Goal: Task Accomplishment & Management: Use online tool/utility

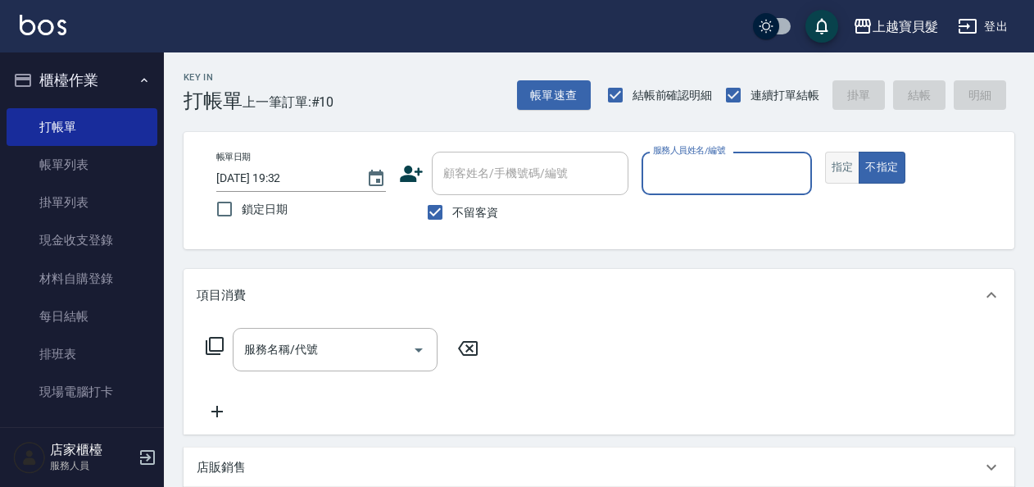
click at [845, 169] on button "指定" at bounding box center [842, 168] width 35 height 32
click at [724, 164] on input "服務人員姓名/編號" at bounding box center [726, 173] width 155 height 29
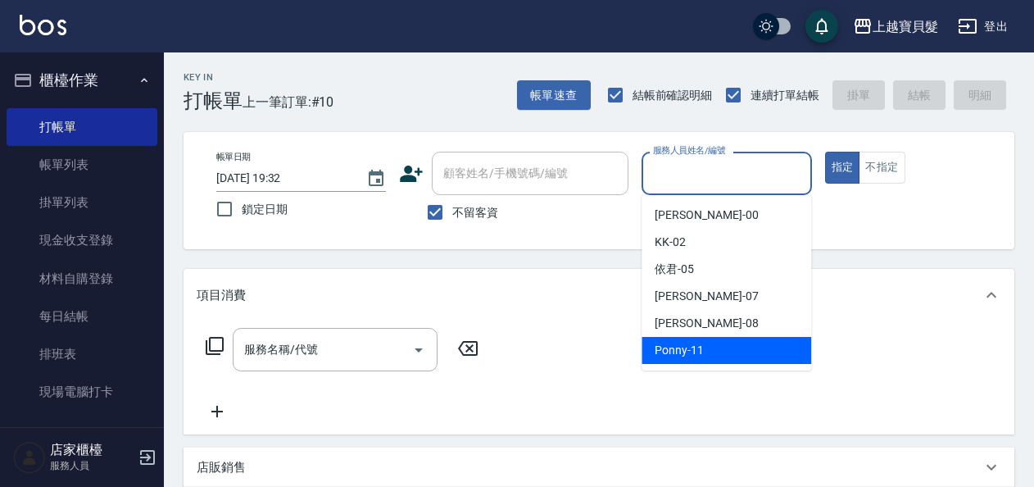
click at [678, 343] on span "Ponny -11" at bounding box center [678, 350] width 49 height 17
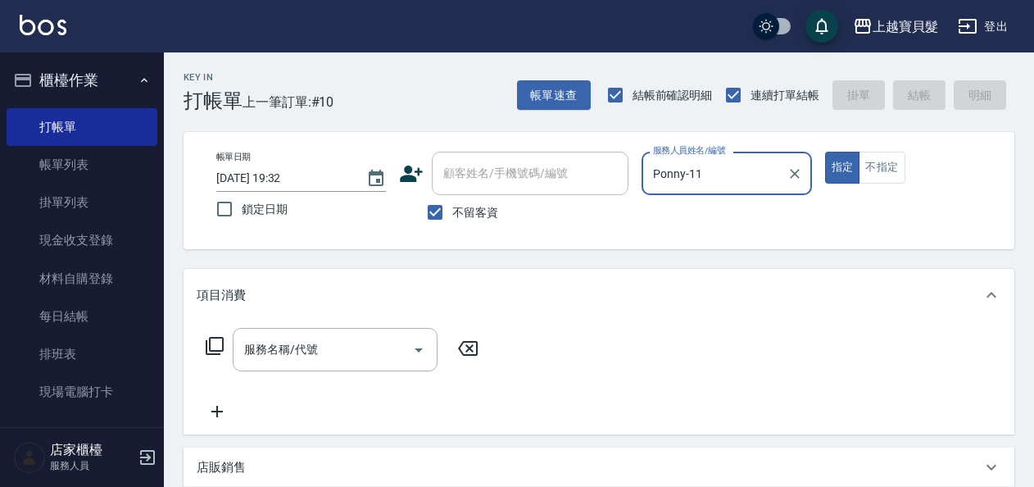
type input "Ponny-11"
click at [215, 342] on icon at bounding box center [215, 346] width 20 height 20
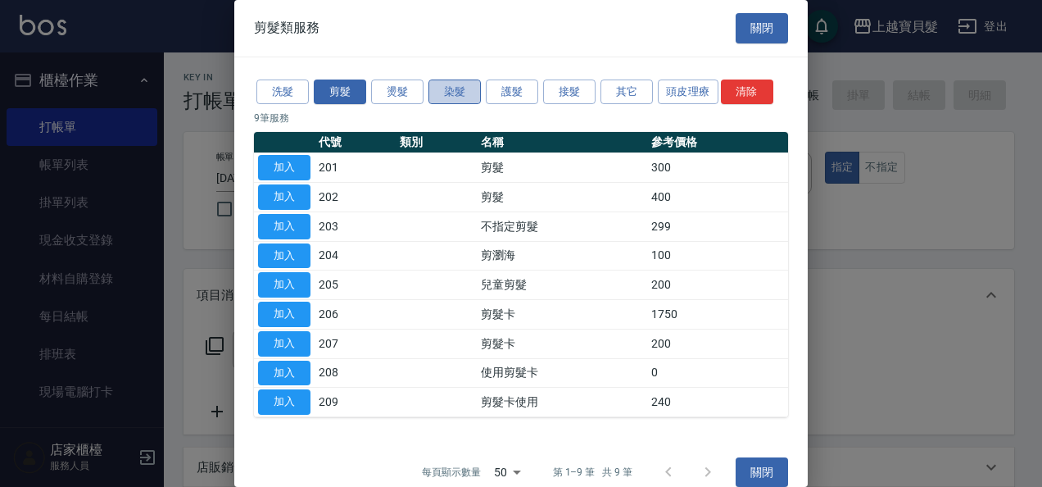
click at [451, 87] on button "染髮" at bounding box center [454, 91] width 52 height 25
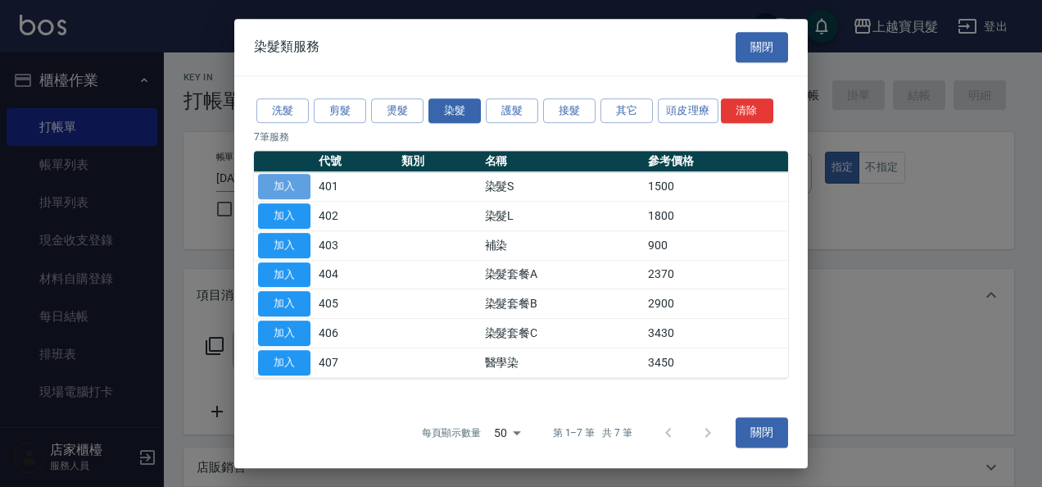
click at [281, 174] on button "加入" at bounding box center [284, 186] width 52 height 25
type input "染髮S(401)"
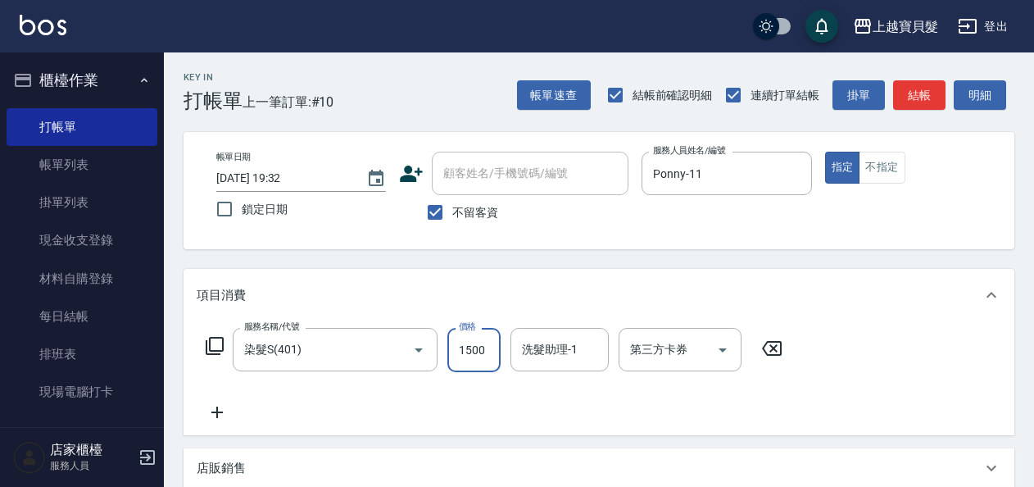
click at [491, 354] on input "1500" at bounding box center [473, 350] width 53 height 44
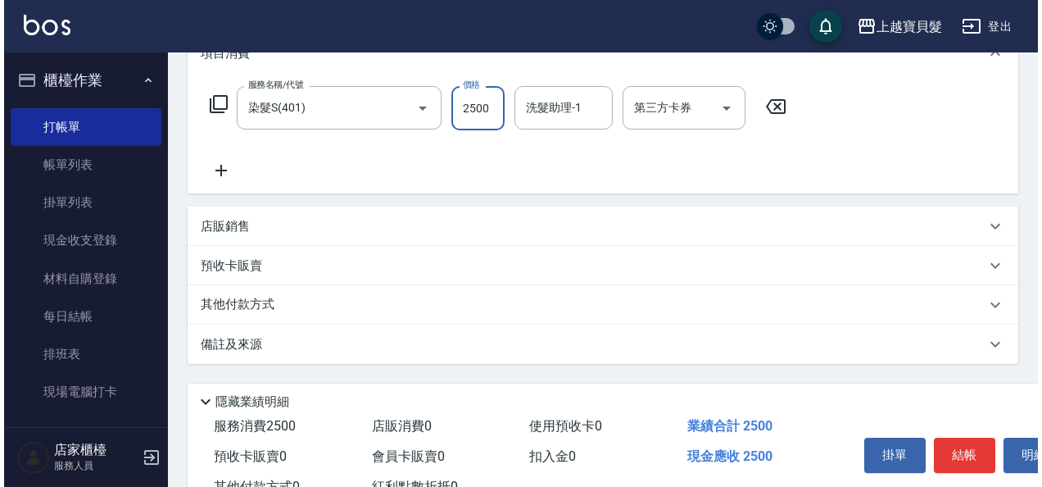
scroll to position [302, 0]
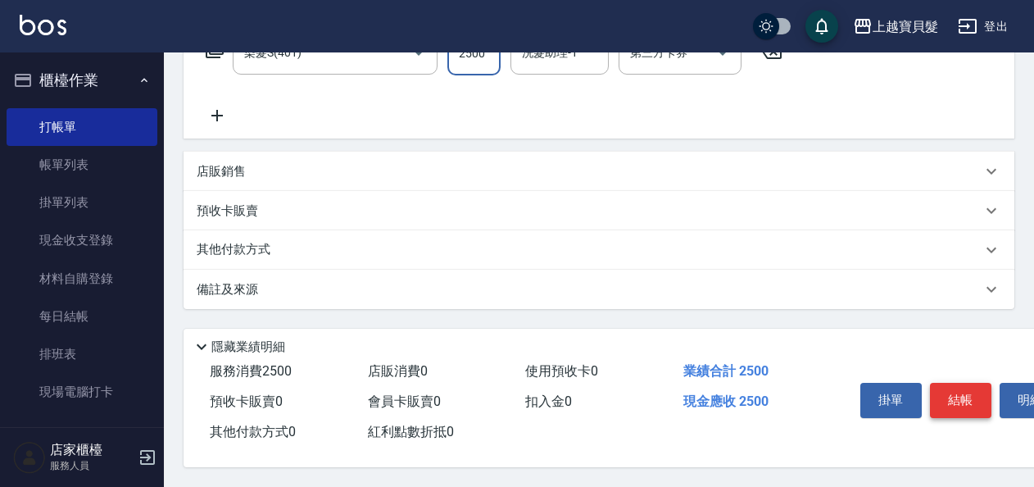
type input "2500"
click at [971, 405] on button "結帳" at bounding box center [960, 399] width 61 height 34
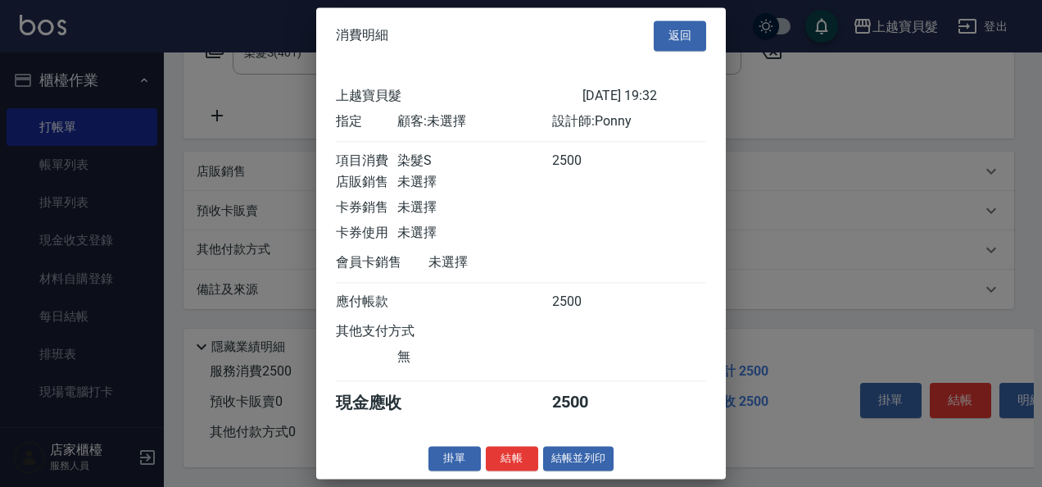
scroll to position [4, 0]
click at [594, 466] on button "結帳並列印" at bounding box center [578, 458] width 71 height 25
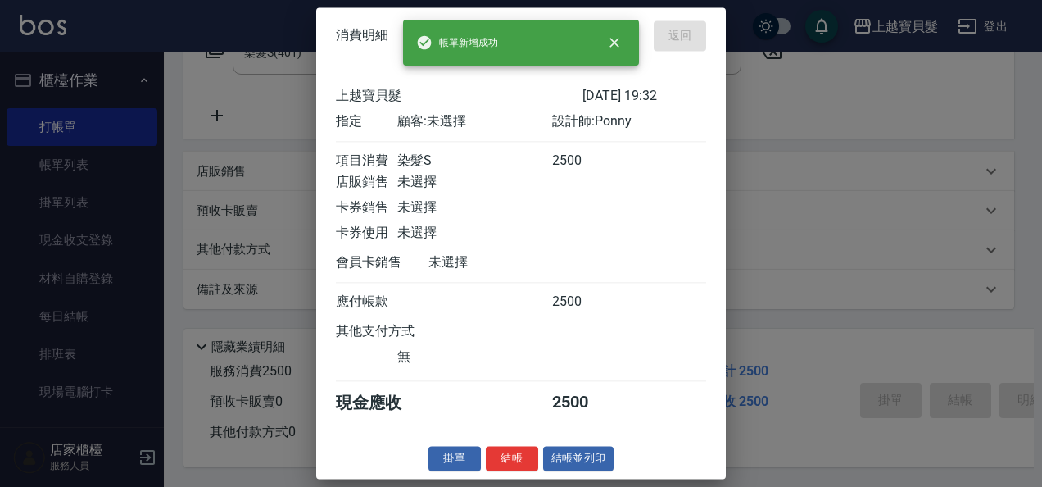
type input "2025/09/12 20:57"
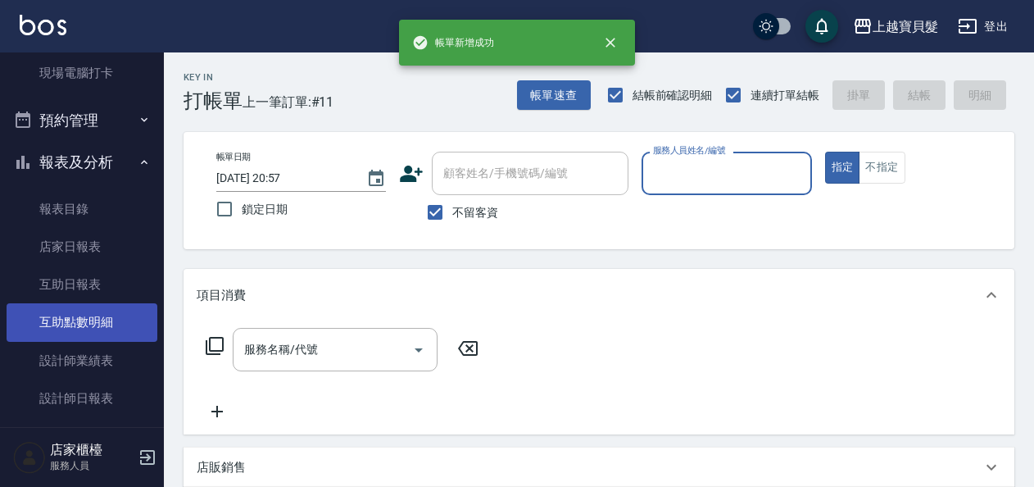
scroll to position [491, 0]
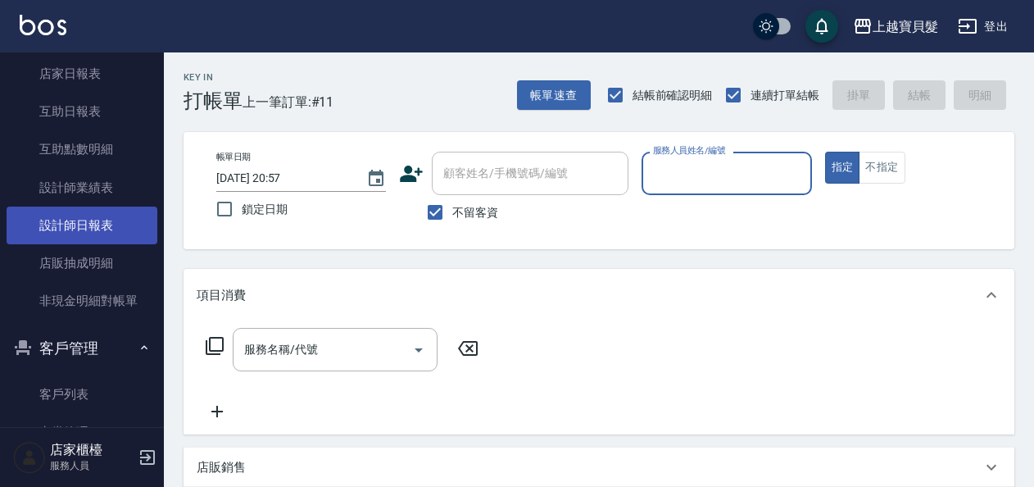
click at [64, 223] on link "設計師日報表" at bounding box center [82, 225] width 151 height 38
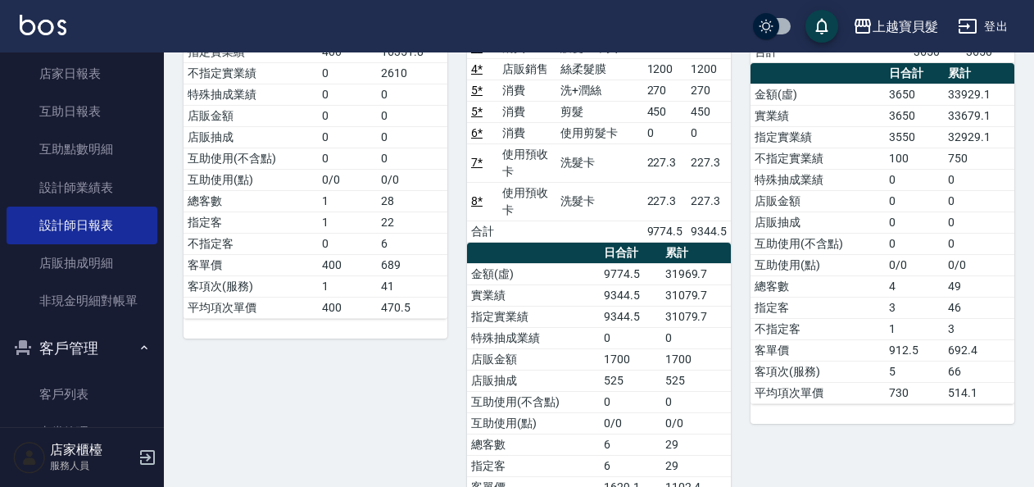
scroll to position [396, 0]
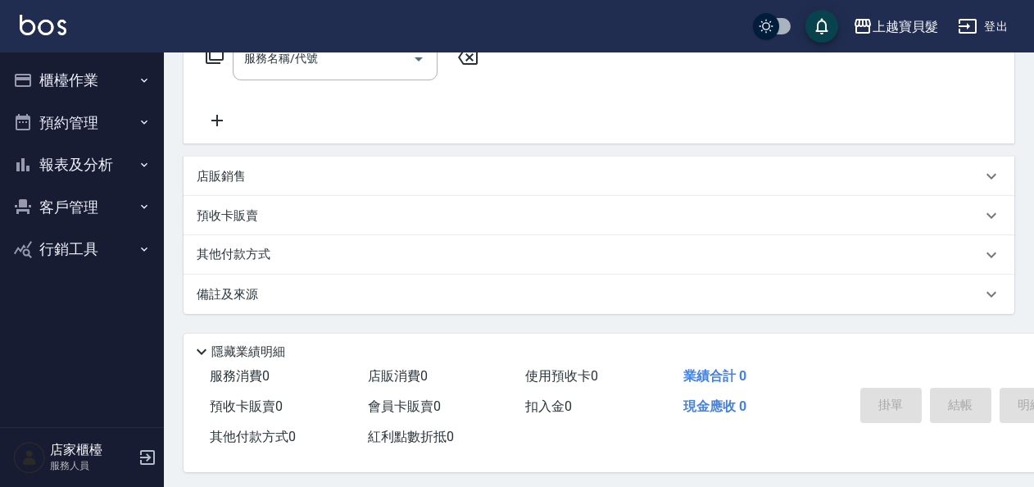
scroll to position [301, 0]
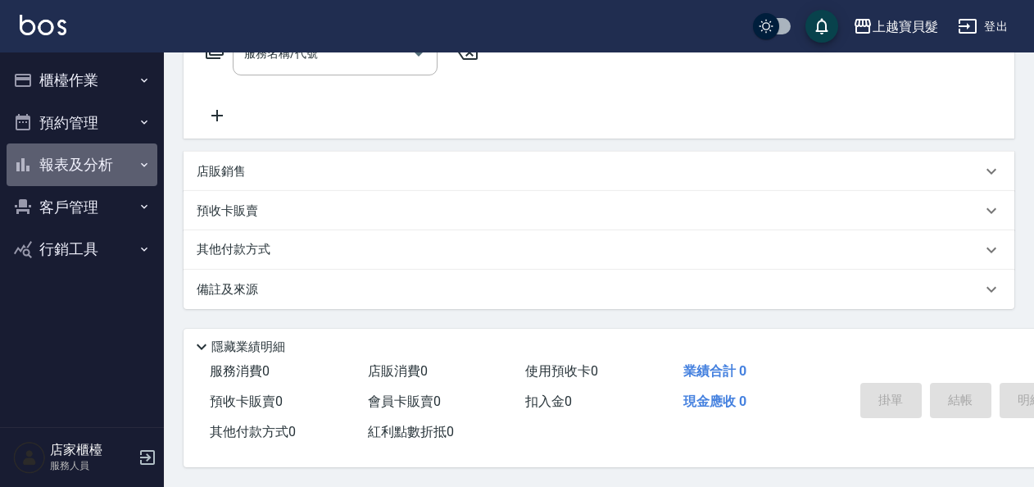
click at [72, 151] on button "報表及分析" at bounding box center [82, 164] width 151 height 43
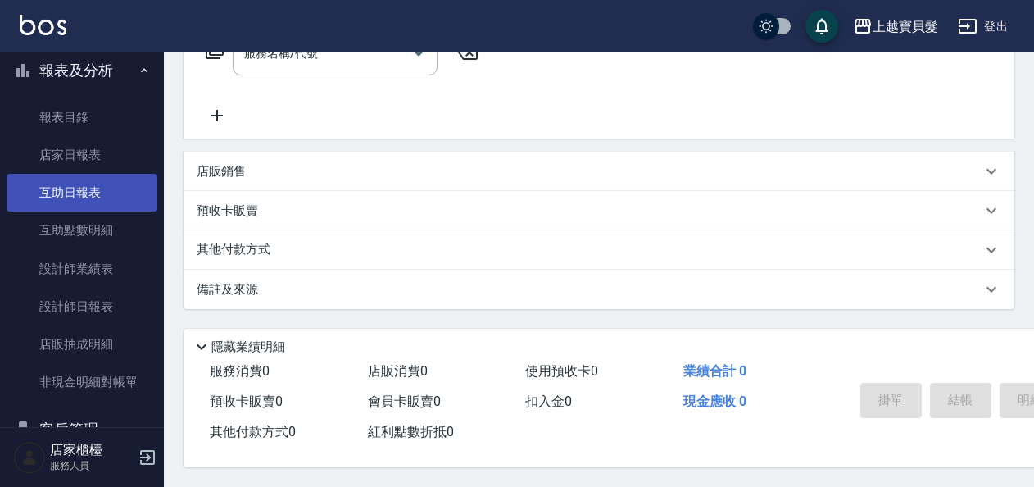
scroll to position [179, 0]
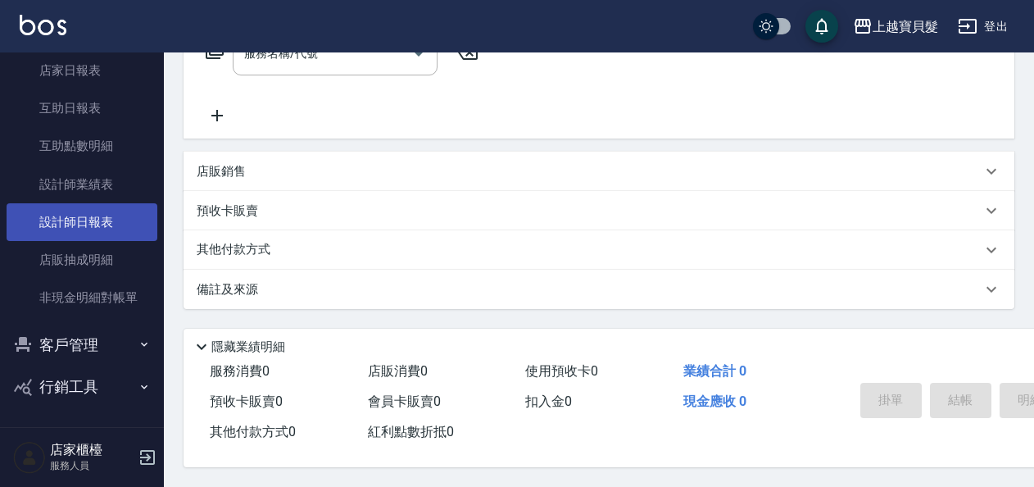
click at [77, 219] on link "設計師日報表" at bounding box center [82, 222] width 151 height 38
